Goal: Task Accomplishment & Management: Manage account settings

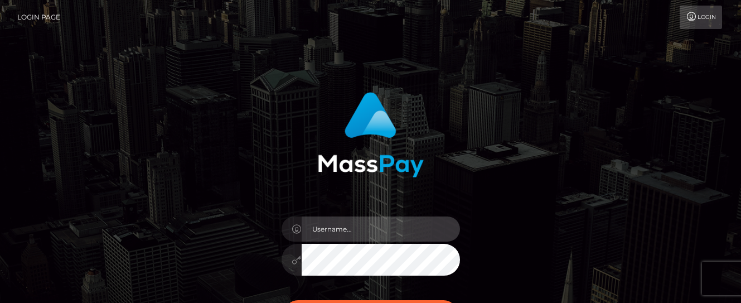
click at [331, 229] on input "text" at bounding box center [381, 228] width 158 height 25
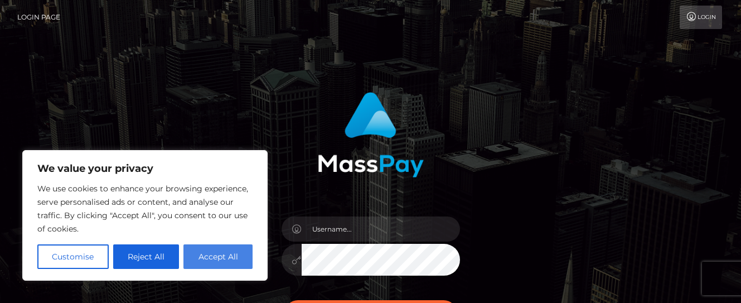
click at [198, 264] on button "Accept All" at bounding box center [218, 256] width 69 height 25
checkbox input "true"
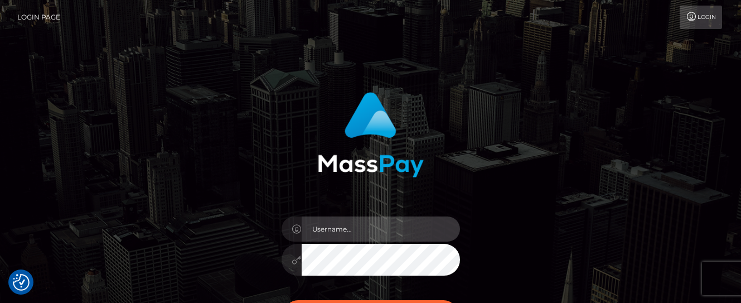
click at [319, 233] on input "text" at bounding box center [381, 228] width 158 height 25
type input "[EMAIL_ADDRESS][DOMAIN_NAME]"
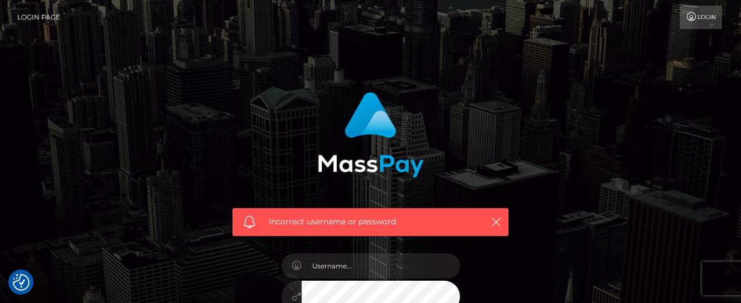
click at [554, 197] on div "Incorrect username or password." at bounding box center [371, 244] width 636 height 321
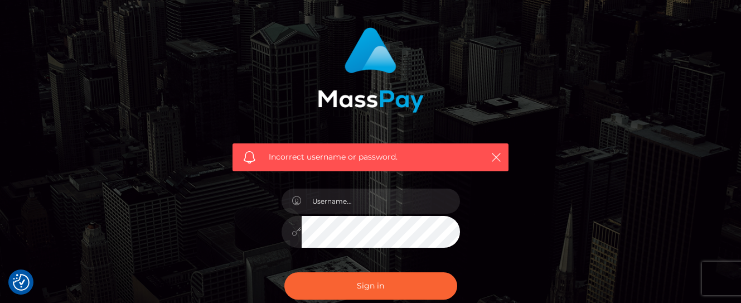
scroll to position [67, 0]
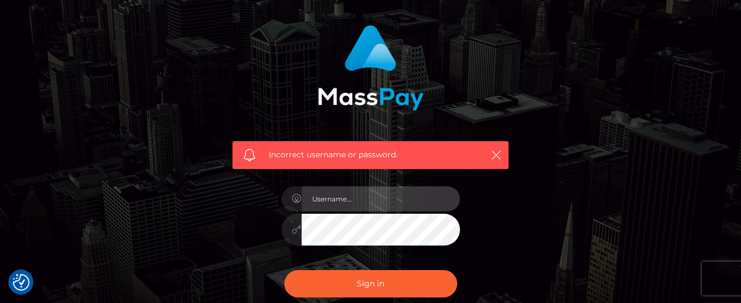
click at [412, 189] on input "text" at bounding box center [381, 198] width 158 height 25
type input "[EMAIL_ADDRESS][DOMAIN_NAME]"
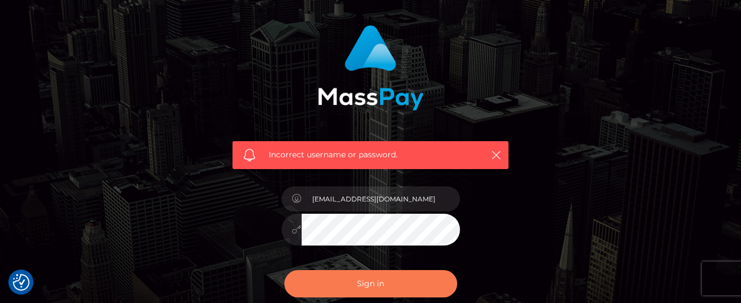
click at [345, 282] on button "Sign in" at bounding box center [370, 283] width 173 height 27
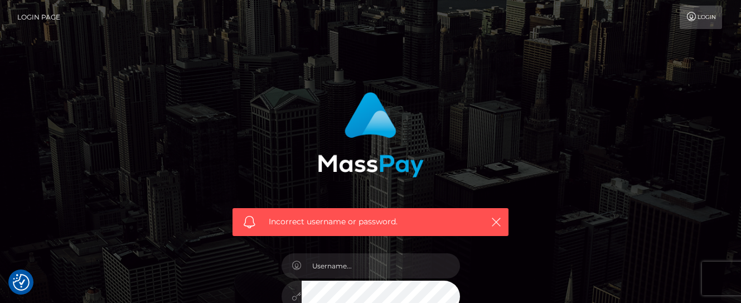
checkbox input "true"
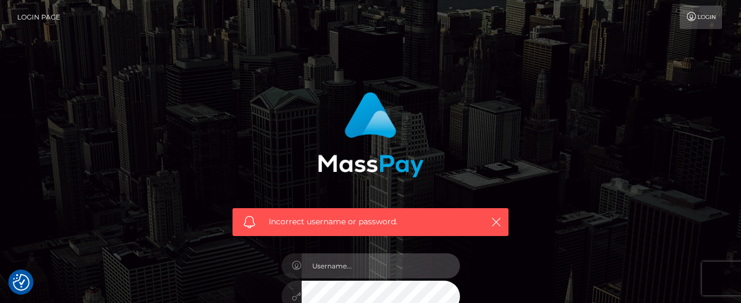
click at [349, 268] on input "text" at bounding box center [381, 265] width 158 height 25
type input "[EMAIL_ADDRESS][DOMAIN_NAME]"
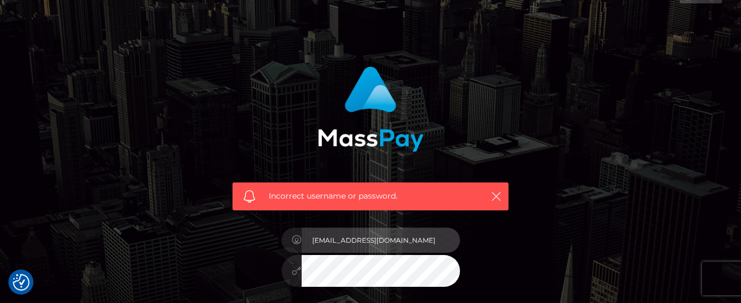
scroll to position [31, 0]
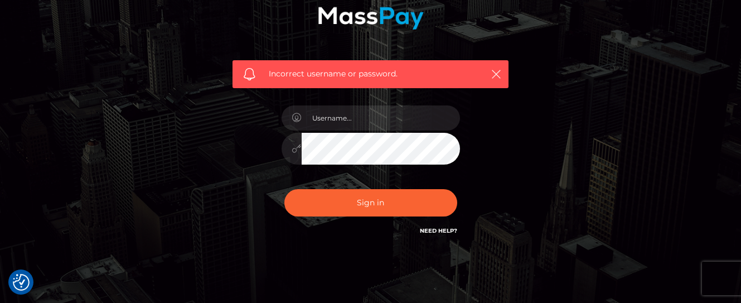
scroll to position [151, 0]
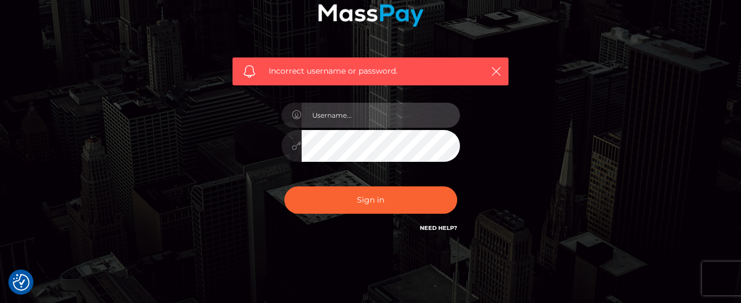
click at [351, 118] on input "text" at bounding box center [381, 115] width 158 height 25
type input "[EMAIL_ADDRESS][DOMAIN_NAME]"
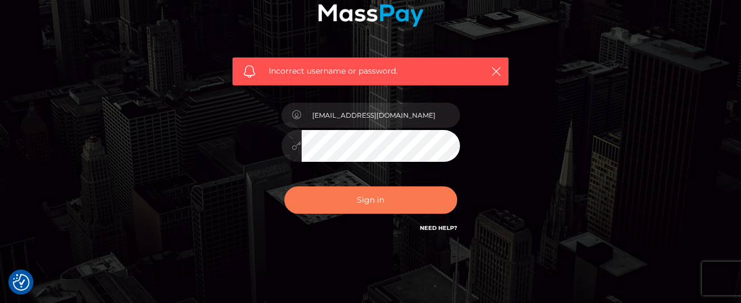
click at [342, 193] on button "Sign in" at bounding box center [370, 199] width 173 height 27
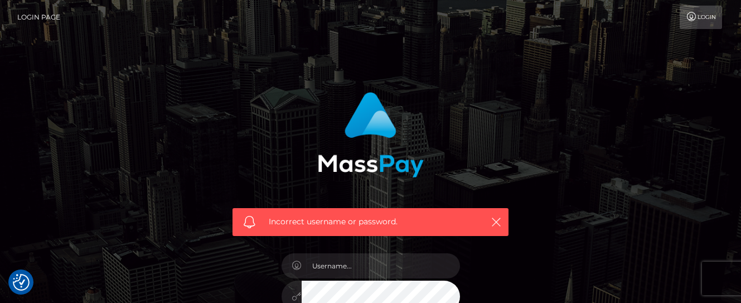
checkbox input "true"
click at [702, 27] on link "Login" at bounding box center [701, 17] width 42 height 23
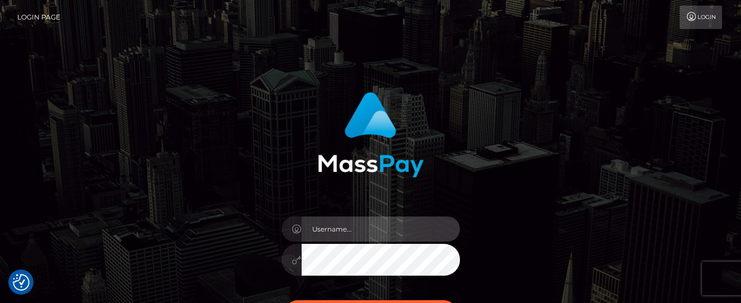
click at [343, 242] on input "text" at bounding box center [381, 228] width 158 height 25
type input "[EMAIL_ADDRESS][DOMAIN_NAME]"
drag, startPoint x: 222, startPoint y: 170, endPoint x: 219, endPoint y: 153, distance: 17.0
click at [219, 153] on div "geeupned@hotmail.co.uk Sign in" at bounding box center [371, 226] width 310 height 284
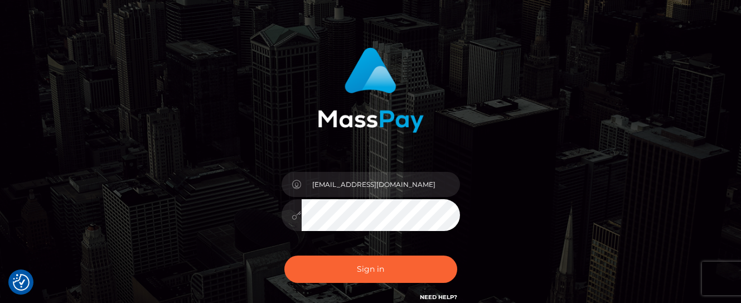
scroll to position [47, 0]
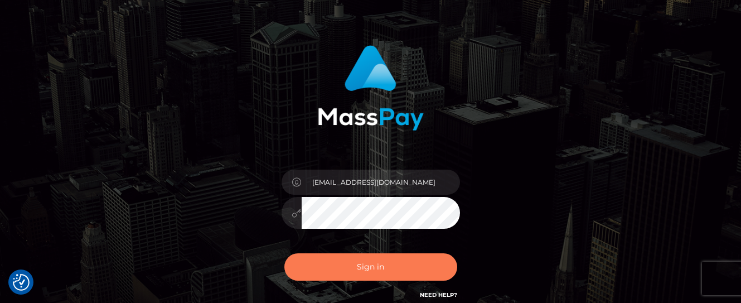
click at [351, 279] on button "Sign in" at bounding box center [370, 266] width 173 height 27
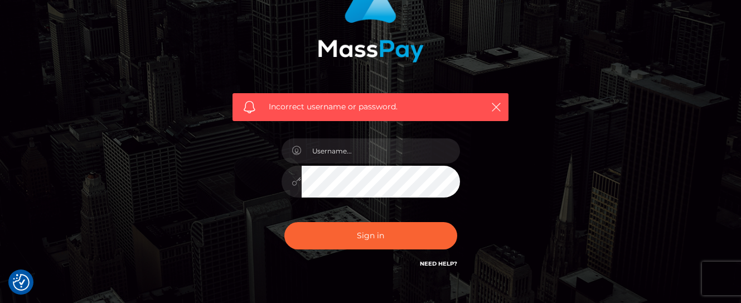
scroll to position [145, 0]
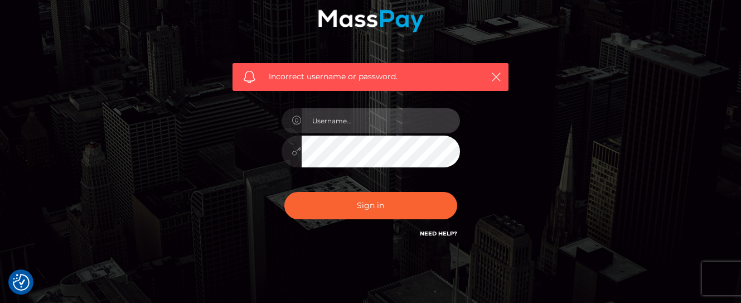
click at [382, 128] on input "text" at bounding box center [381, 120] width 158 height 25
type input "G"
type input "[EMAIL_ADDRESS][DOMAIN_NAME]"
click at [284, 192] on button "Sign in" at bounding box center [370, 205] width 173 height 27
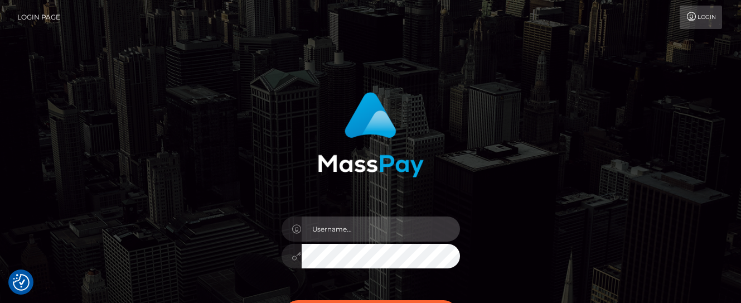
click at [331, 229] on input "text" at bounding box center [381, 228] width 158 height 25
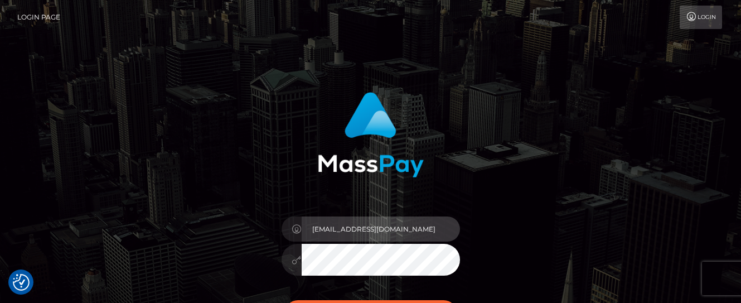
type input "[EMAIL_ADDRESS][DOMAIN_NAME]"
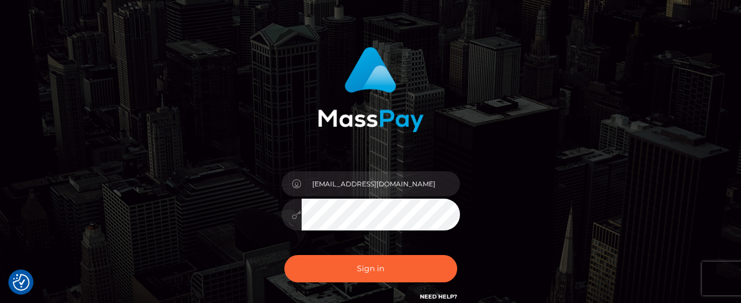
scroll to position [148, 0]
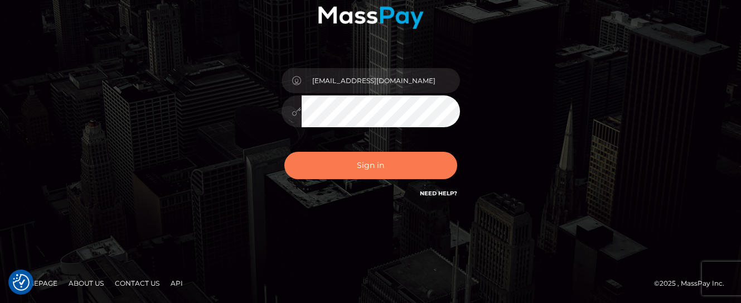
click at [340, 161] on button "Sign in" at bounding box center [370, 165] width 173 height 27
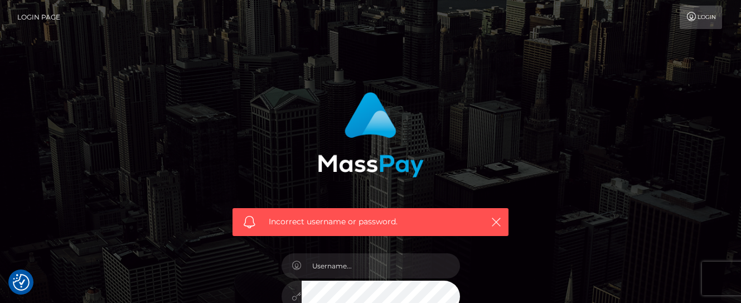
checkbox input "true"
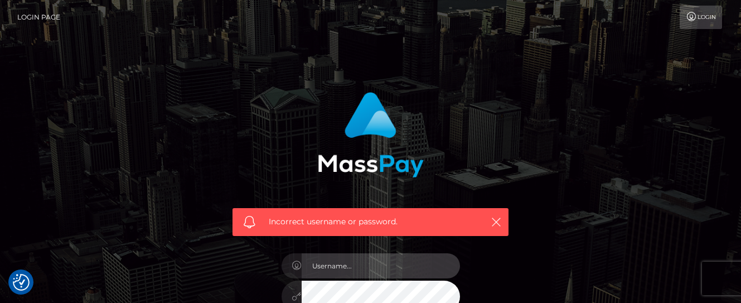
click at [356, 267] on input "text" at bounding box center [381, 265] width 158 height 25
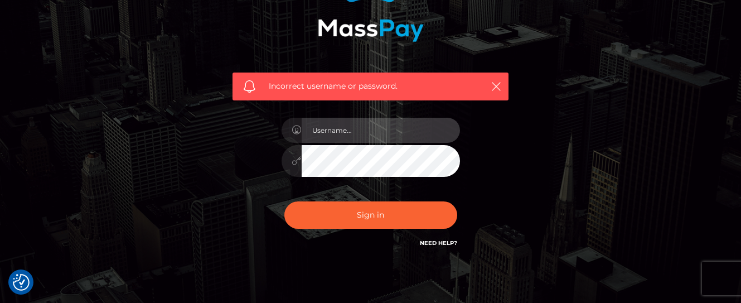
scroll to position [169, 0]
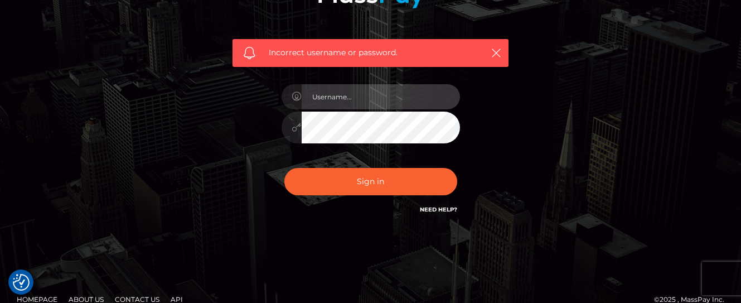
click at [402, 99] on input "text" at bounding box center [381, 96] width 158 height 25
click at [354, 95] on input "text" at bounding box center [381, 96] width 158 height 25
type input "[EMAIL_ADDRESS][DOMAIN_NAME]"
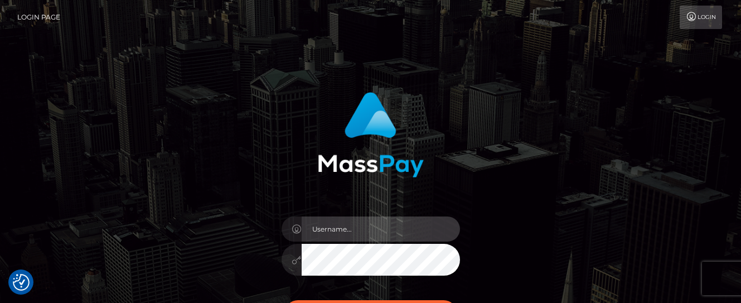
click at [341, 231] on input "text" at bounding box center [381, 228] width 158 height 25
type input "[EMAIL_ADDRESS][DOMAIN_NAME]"
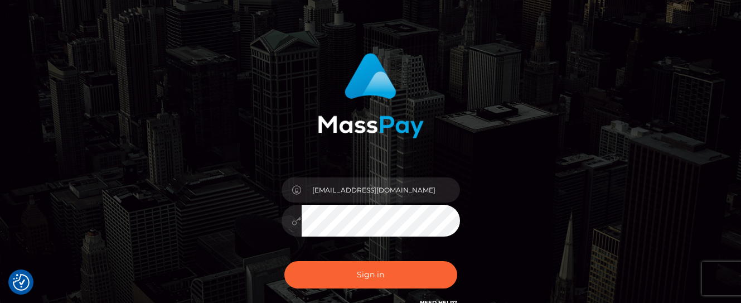
scroll to position [56, 0]
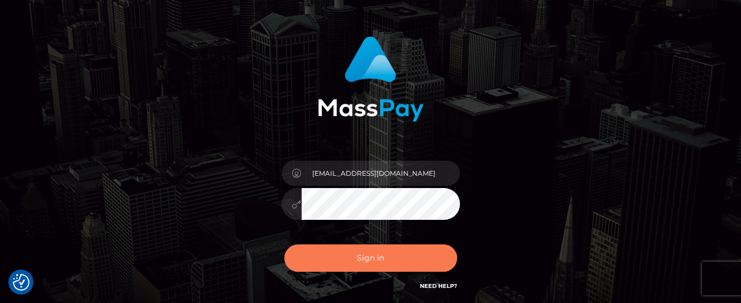
click at [344, 259] on button "Sign in" at bounding box center [370, 257] width 173 height 27
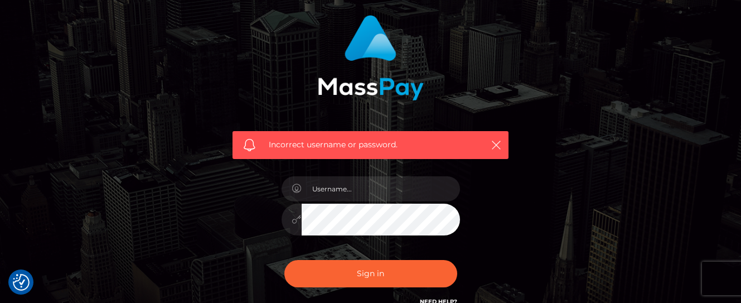
scroll to position [80, 0]
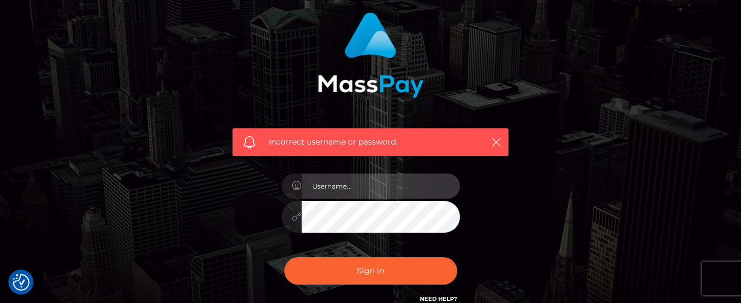
click at [434, 195] on input "text" at bounding box center [381, 185] width 158 height 25
type input "geeupned@hotmail.co.uk"
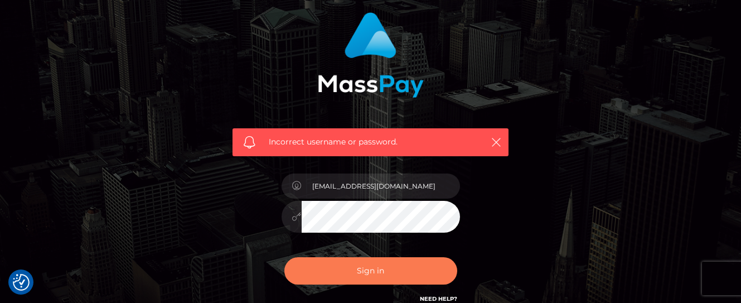
click at [359, 277] on button "Sign in" at bounding box center [370, 270] width 173 height 27
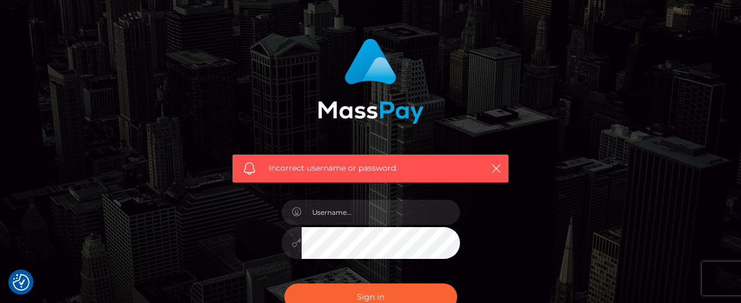
scroll to position [61, 0]
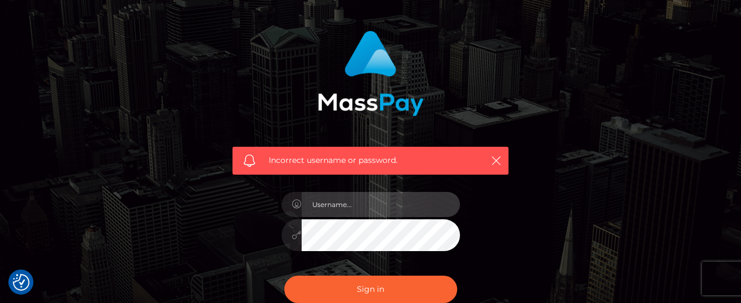
click at [341, 208] on input "text" at bounding box center [381, 204] width 158 height 25
type input "geeupned@hotmail.co.uk"
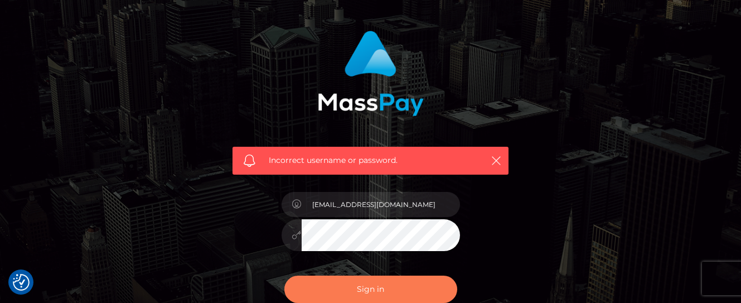
click at [368, 282] on button "Sign in" at bounding box center [370, 289] width 173 height 27
